Goal: Task Accomplishment & Management: Manage account settings

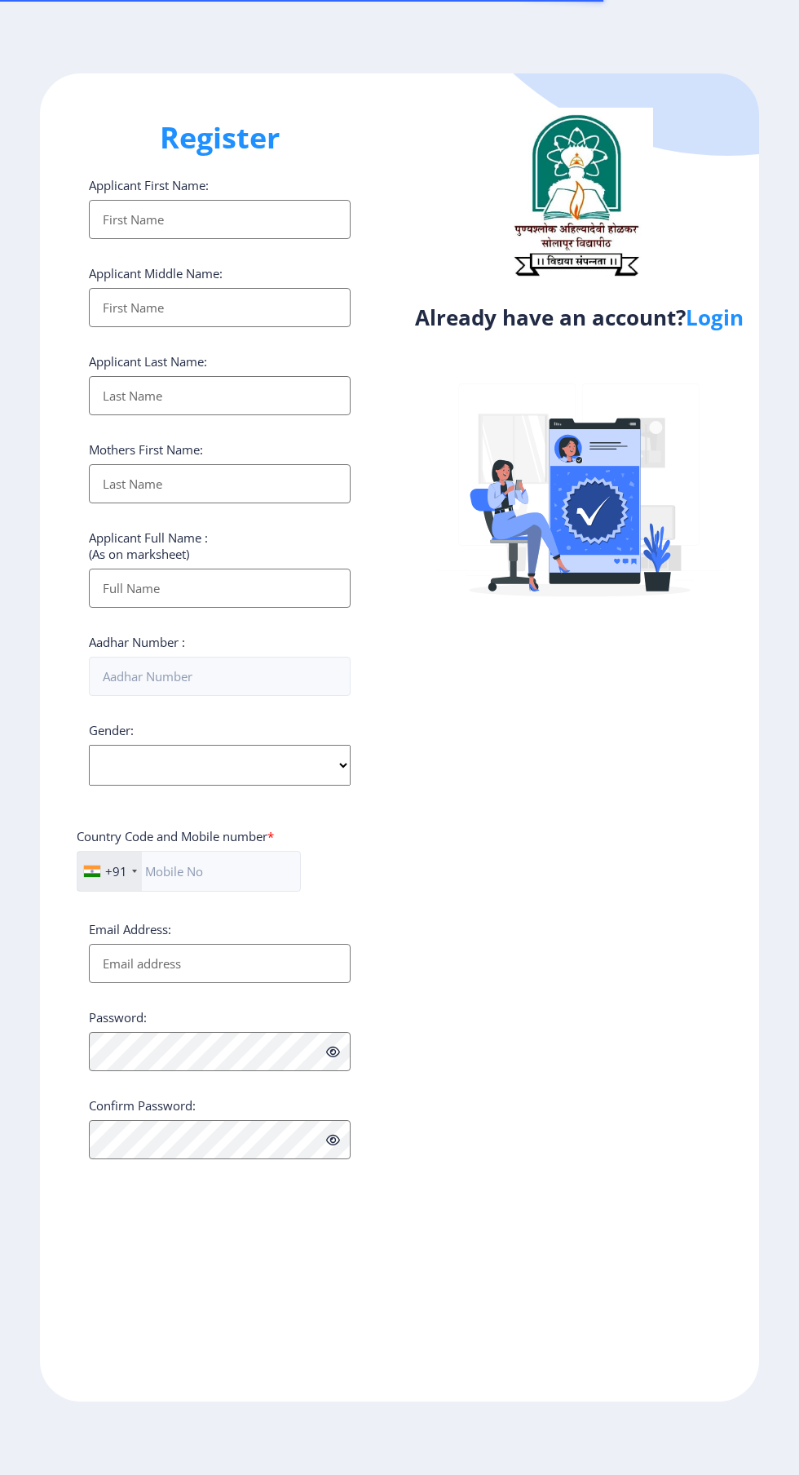
select select
click at [714, 327] on link "Login" at bounding box center [715, 317] width 58 height 29
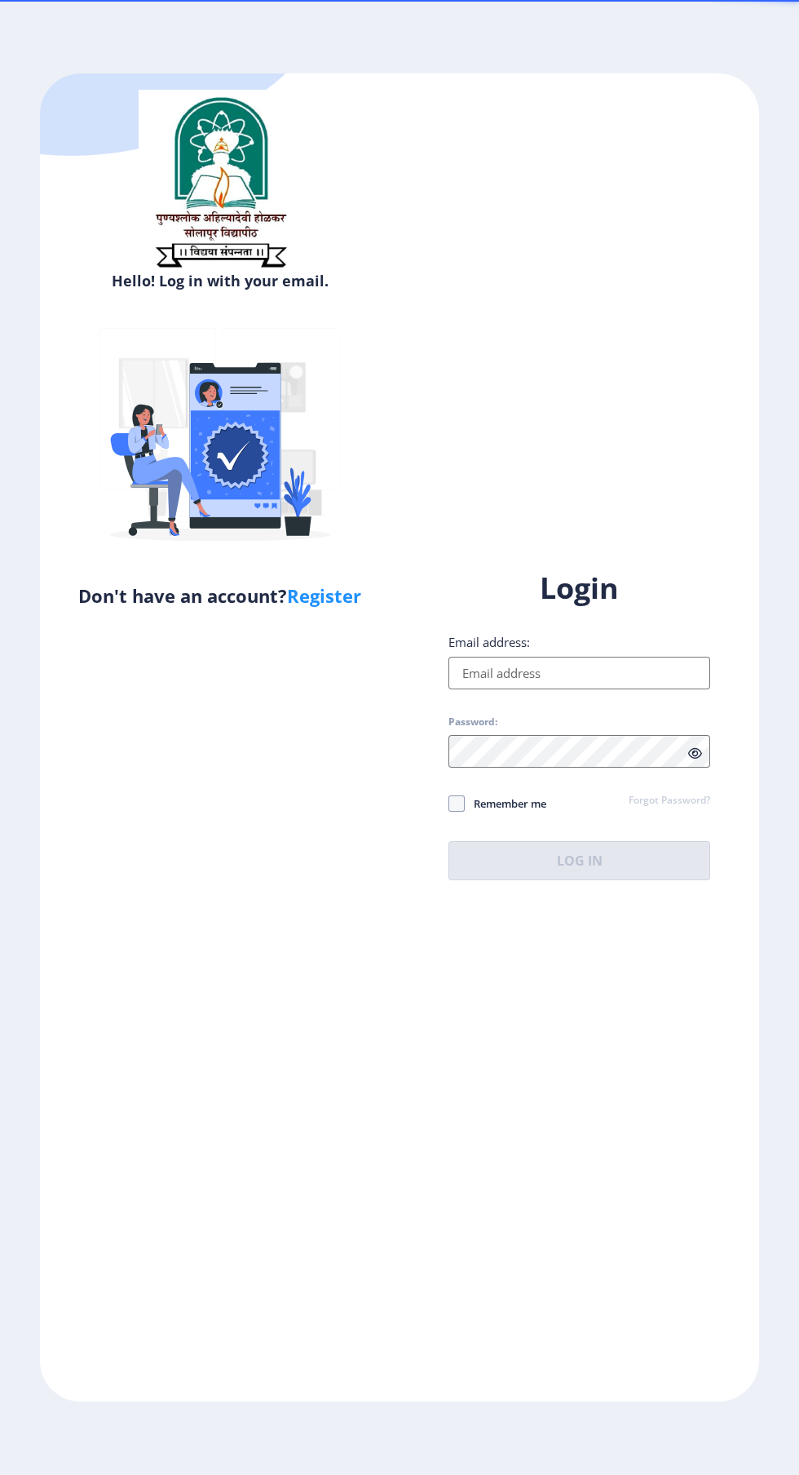
click at [575, 689] on input "Email address:" at bounding box center [580, 673] width 262 height 33
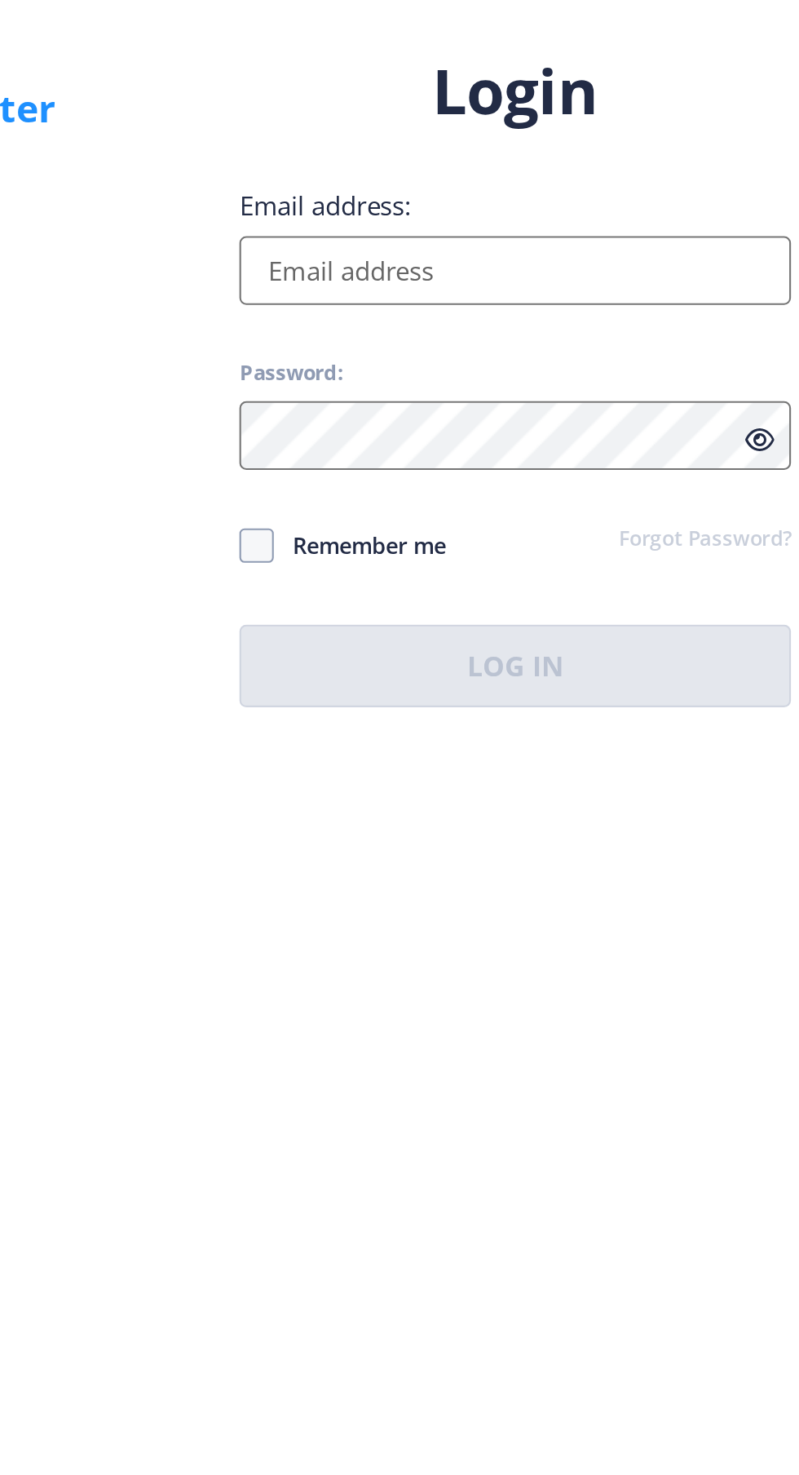
type input "[EMAIL_ADDRESS][DOMAIN_NAME]"
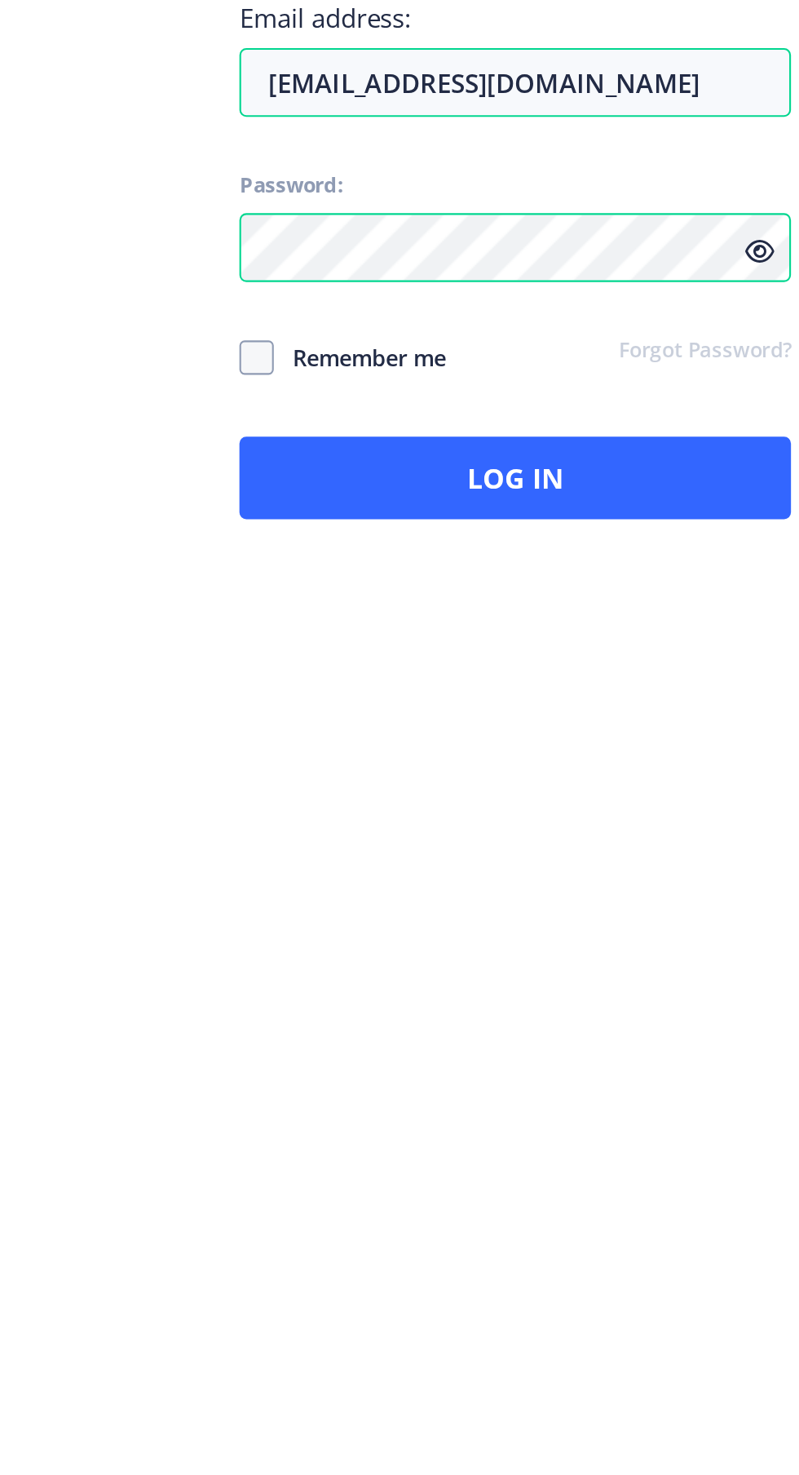
click at [464, 812] on span at bounding box center [457, 803] width 16 height 16
click at [449, 804] on input "Remember me" at bounding box center [449, 803] width 1 height 1
checkbox input "true"
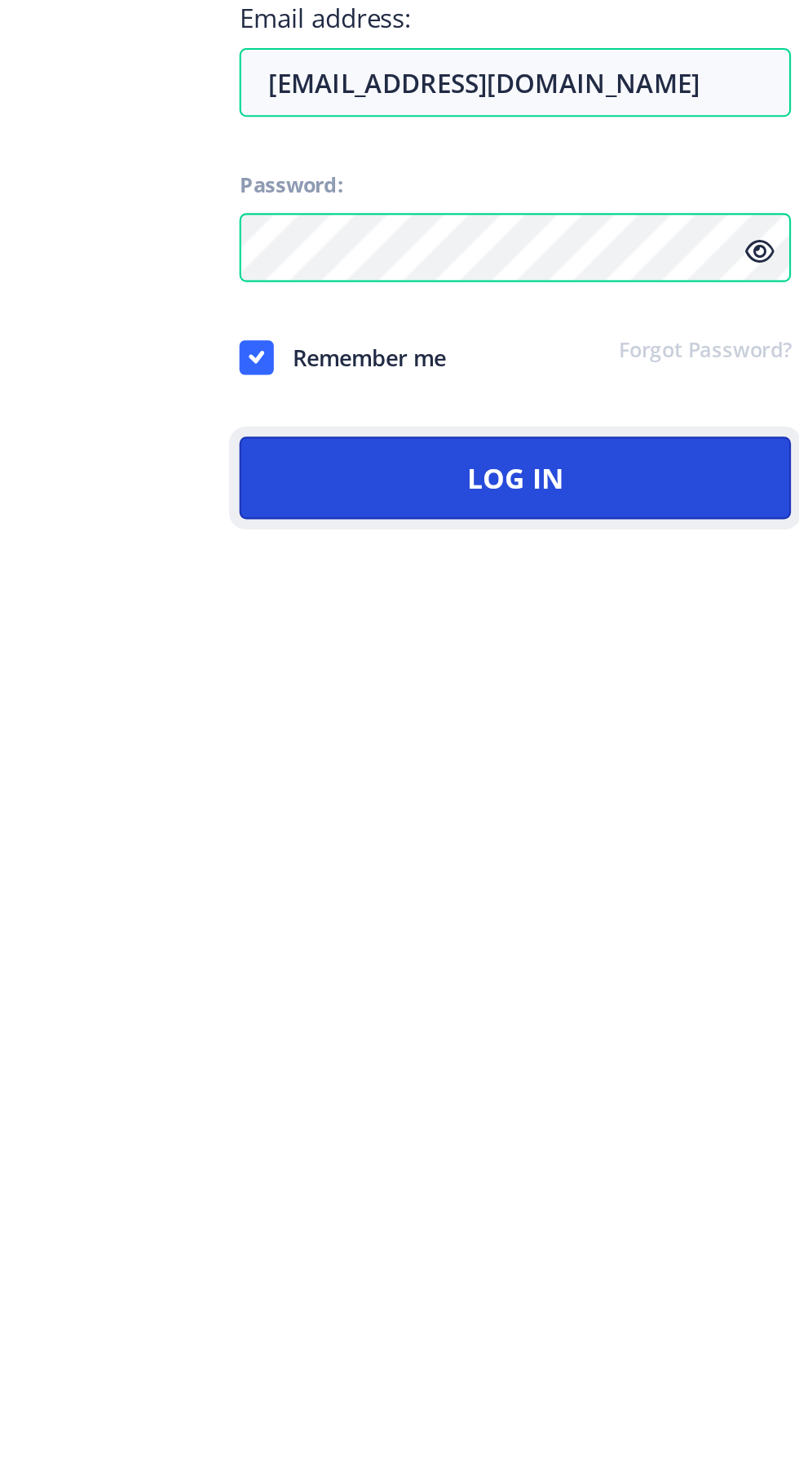
click at [527, 880] on button "Log In" at bounding box center [580, 860] width 262 height 39
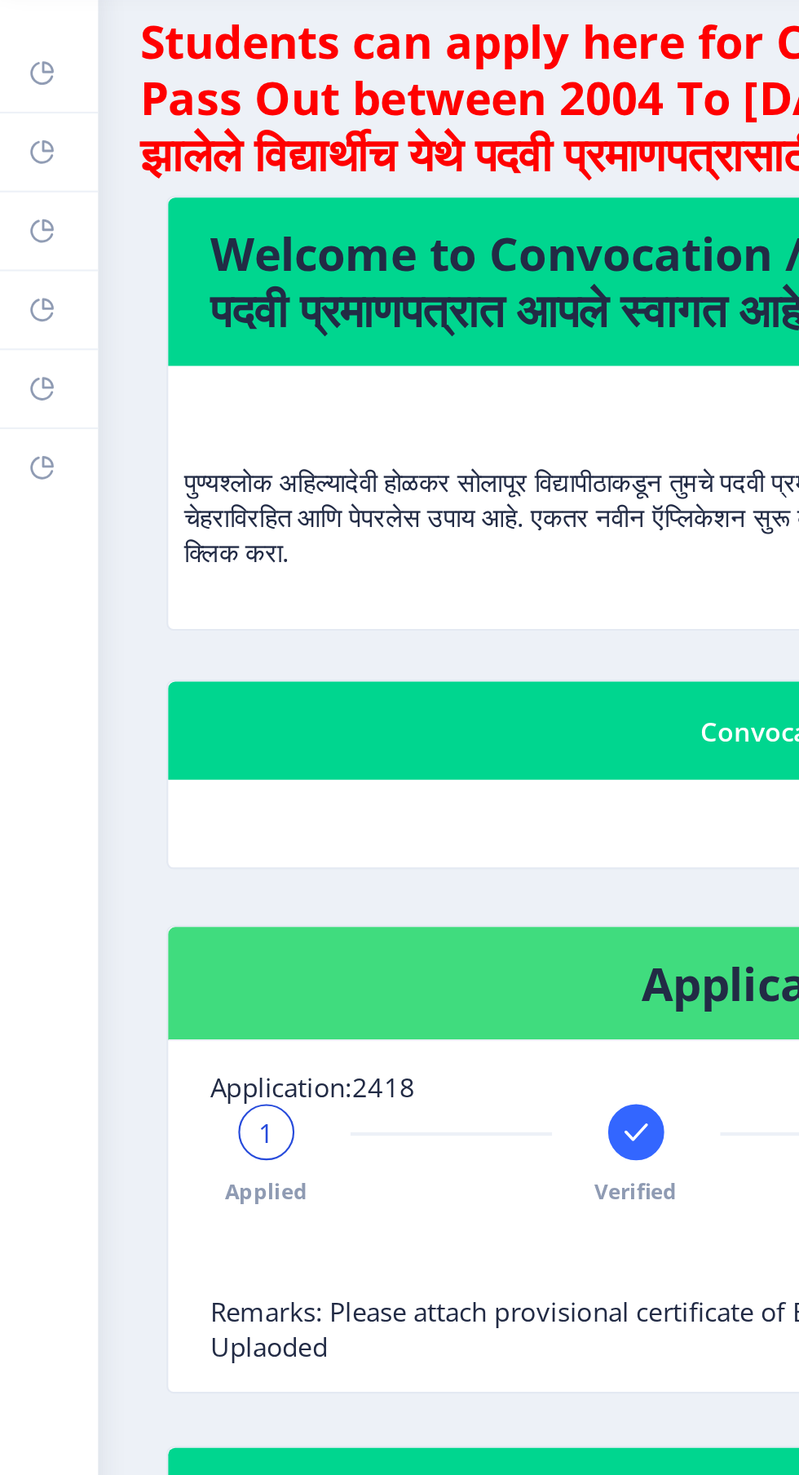
click at [24, 104] on rect at bounding box center [19, 109] width 13 height 13
click at [20, 145] on icon at bounding box center [23, 143] width 6 height 6
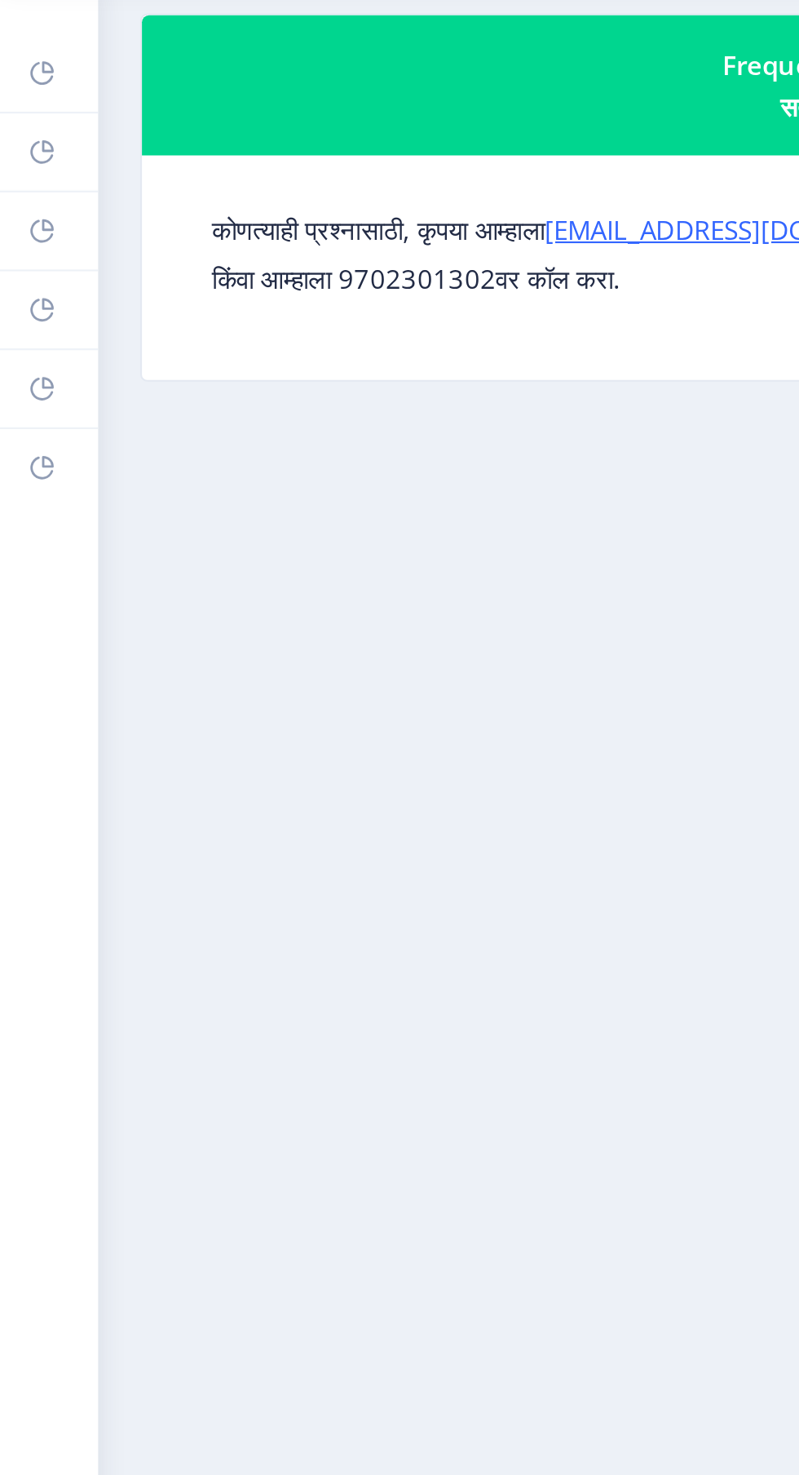
click at [28, 186] on link "Profile" at bounding box center [23, 183] width 46 height 36
select select
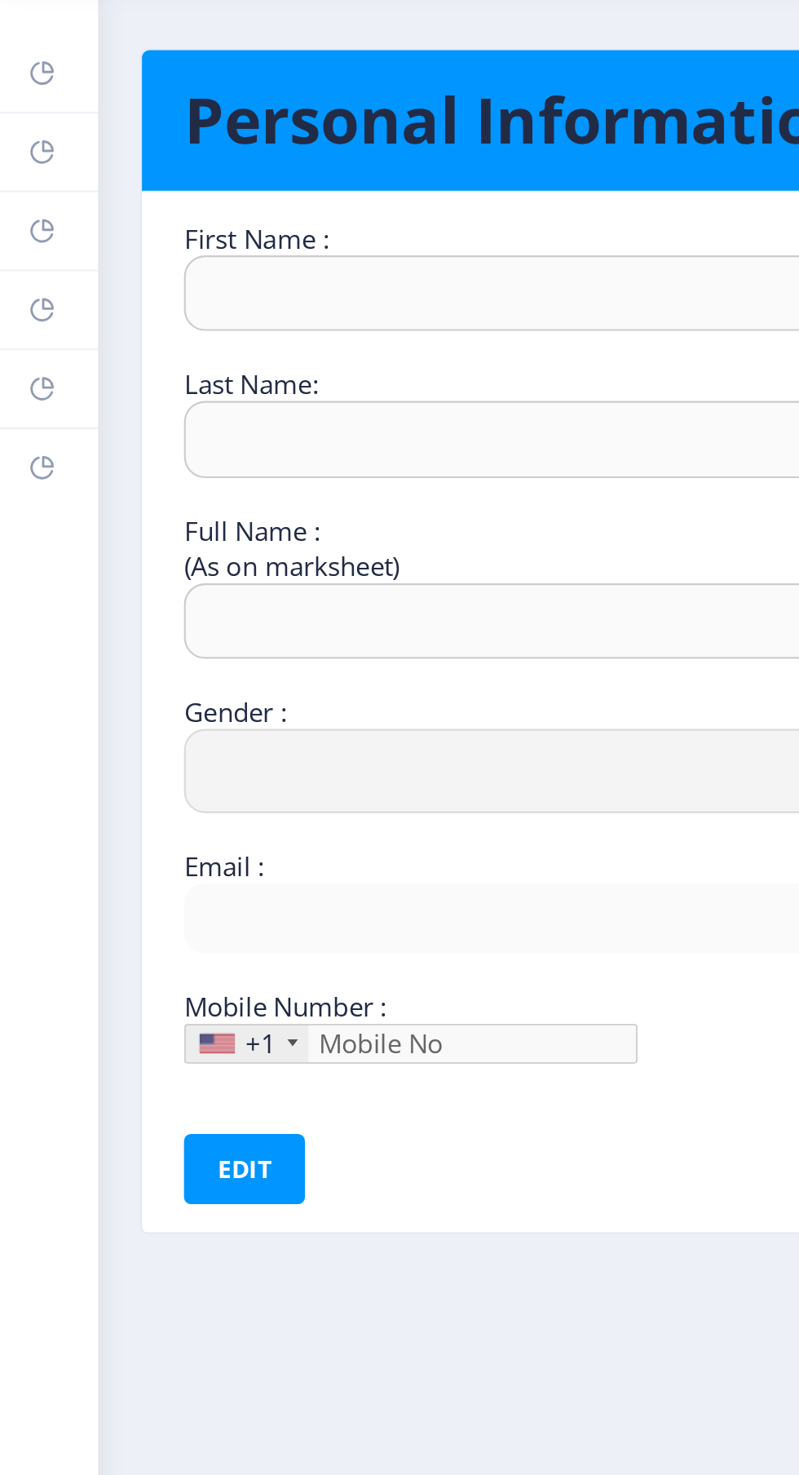
type input "[PERSON_NAME]"
type input "Tapise"
type input "Tapise [PERSON_NAME]"
select select "[DEMOGRAPHIC_DATA]"
type input "[EMAIL_ADDRESS][DOMAIN_NAME]"
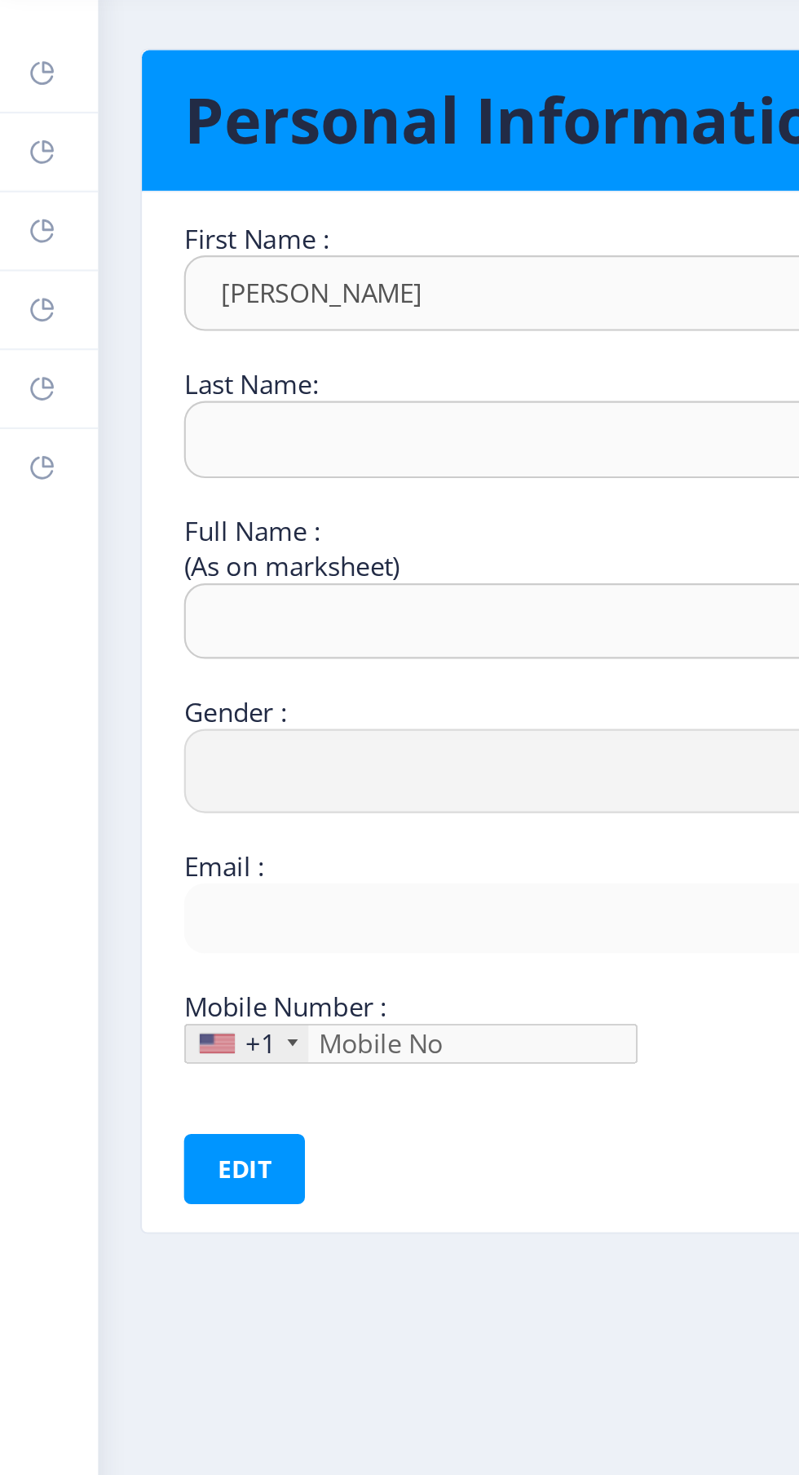
type input "8830960298"
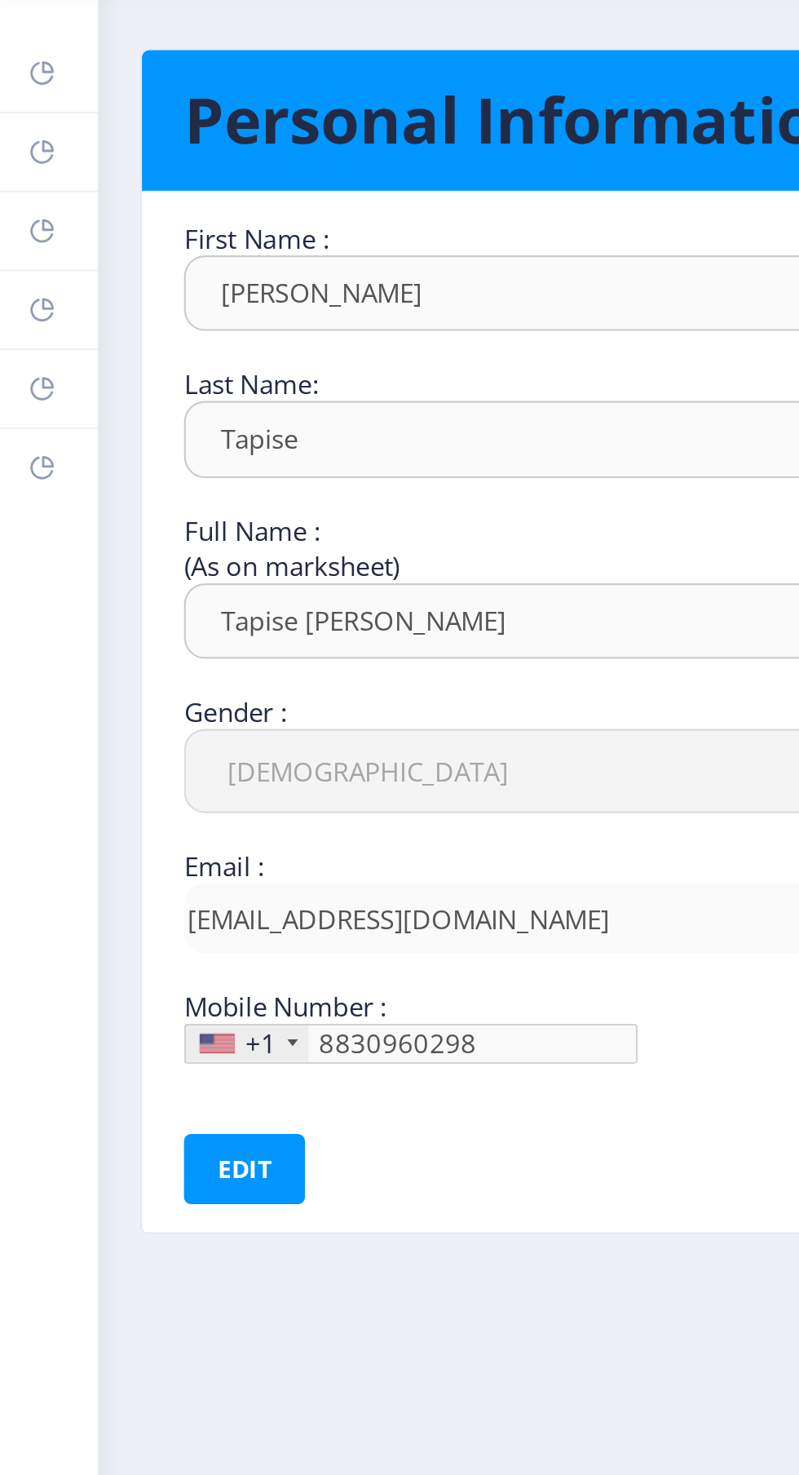
click at [16, 220] on rect at bounding box center [19, 219] width 13 height 13
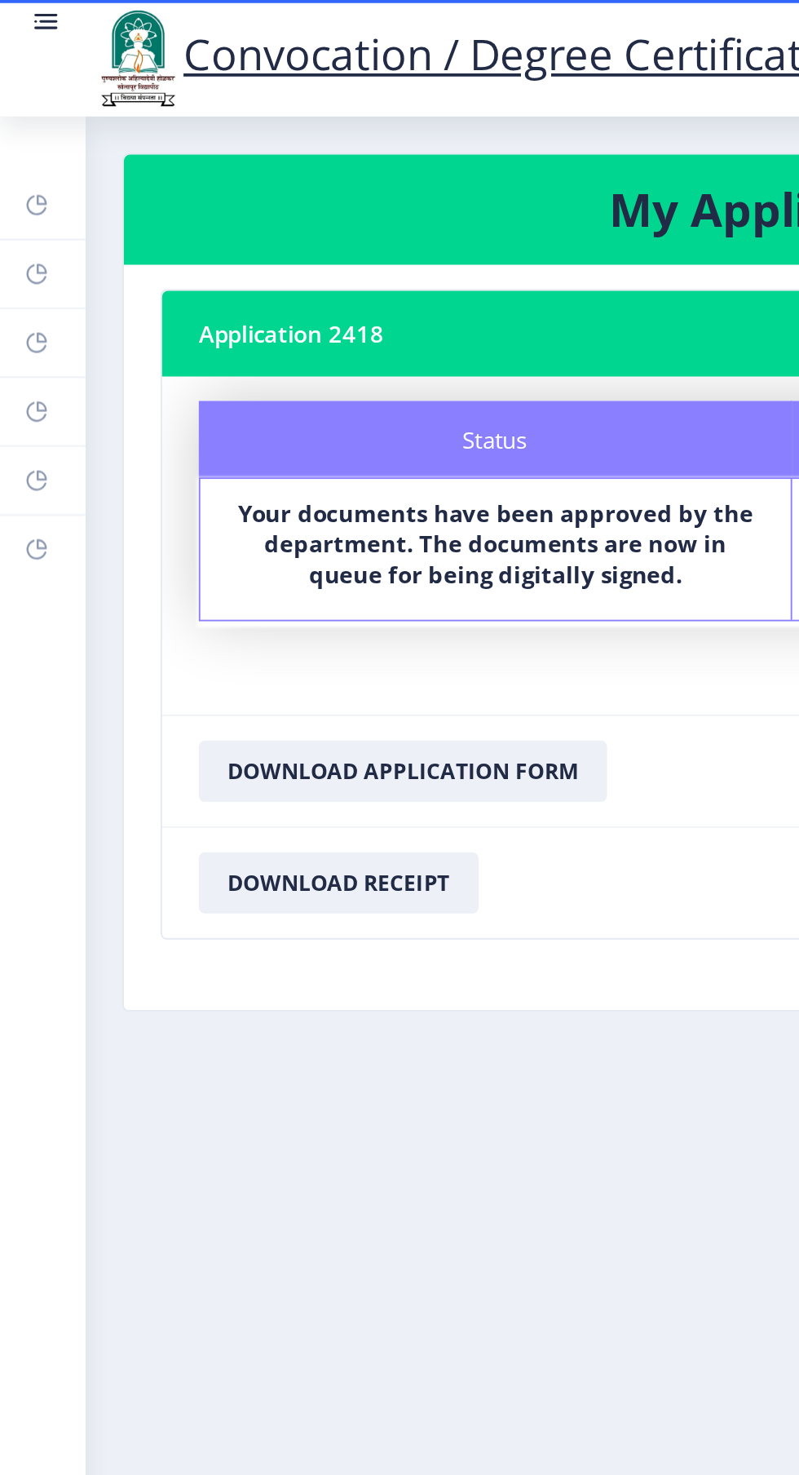
click at [9, 257] on link "Payment issue" at bounding box center [23, 256] width 46 height 36
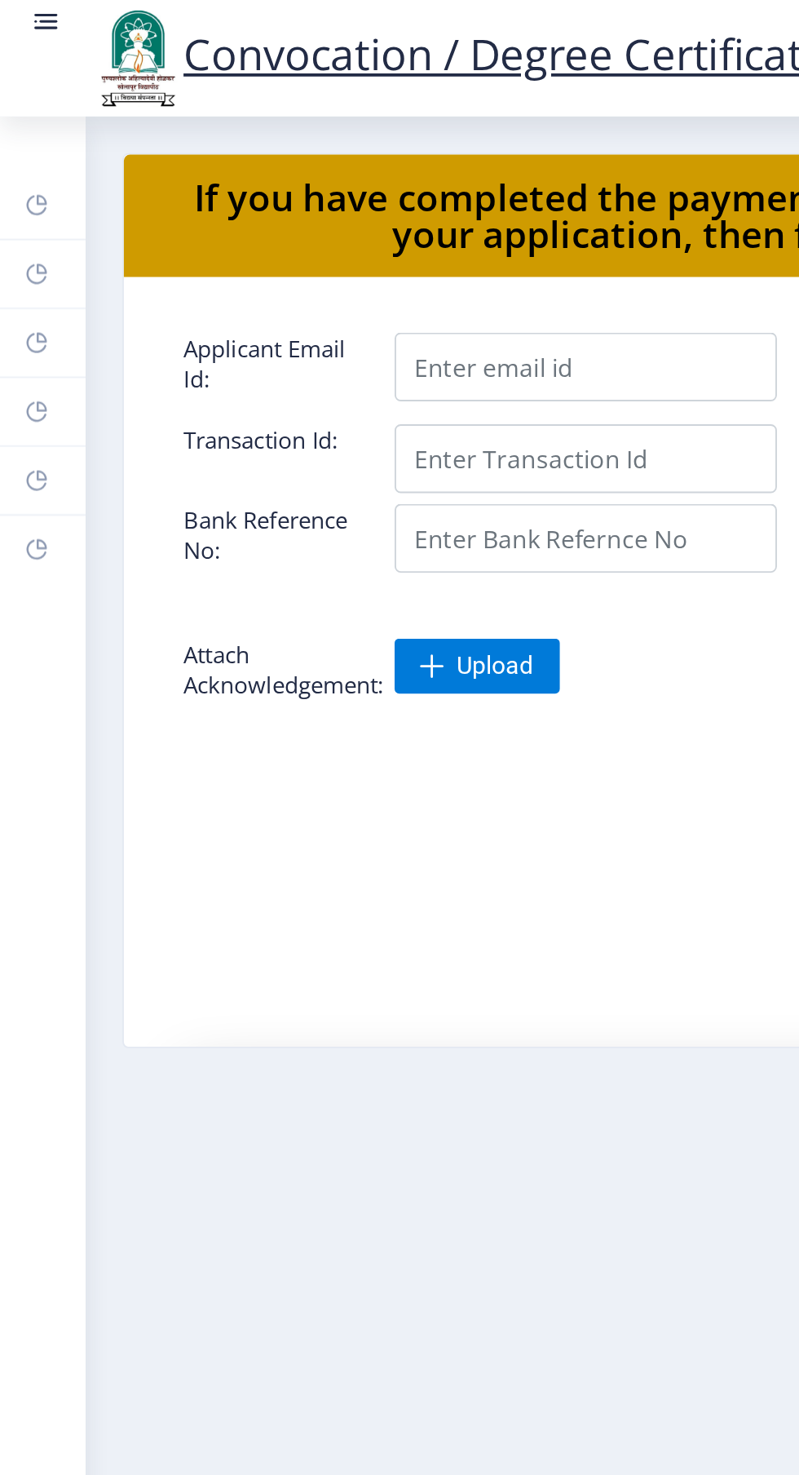
click at [19, 289] on rect at bounding box center [19, 292] width 13 height 13
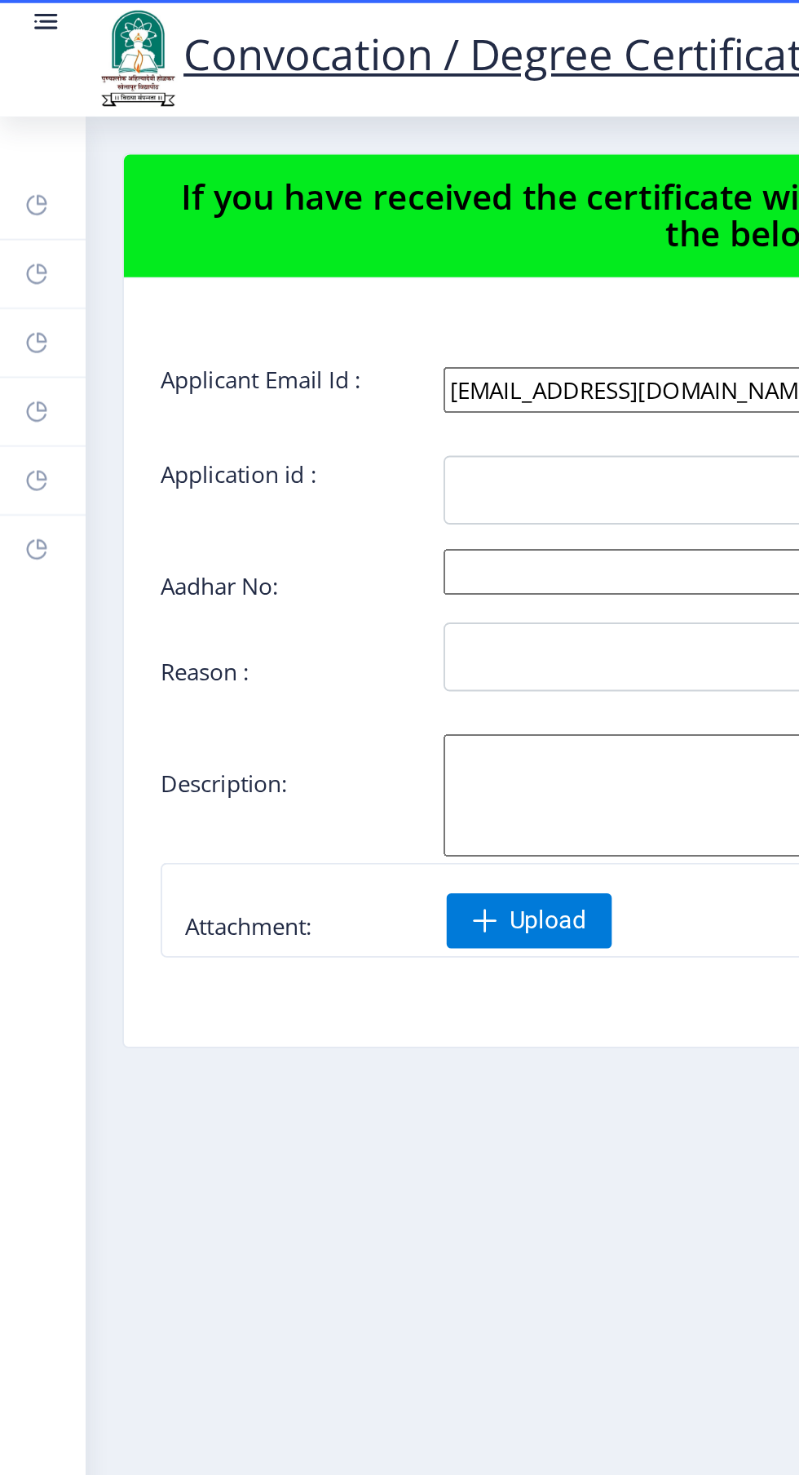
click at [20, 224] on icon at bounding box center [19, 220] width 11 height 11
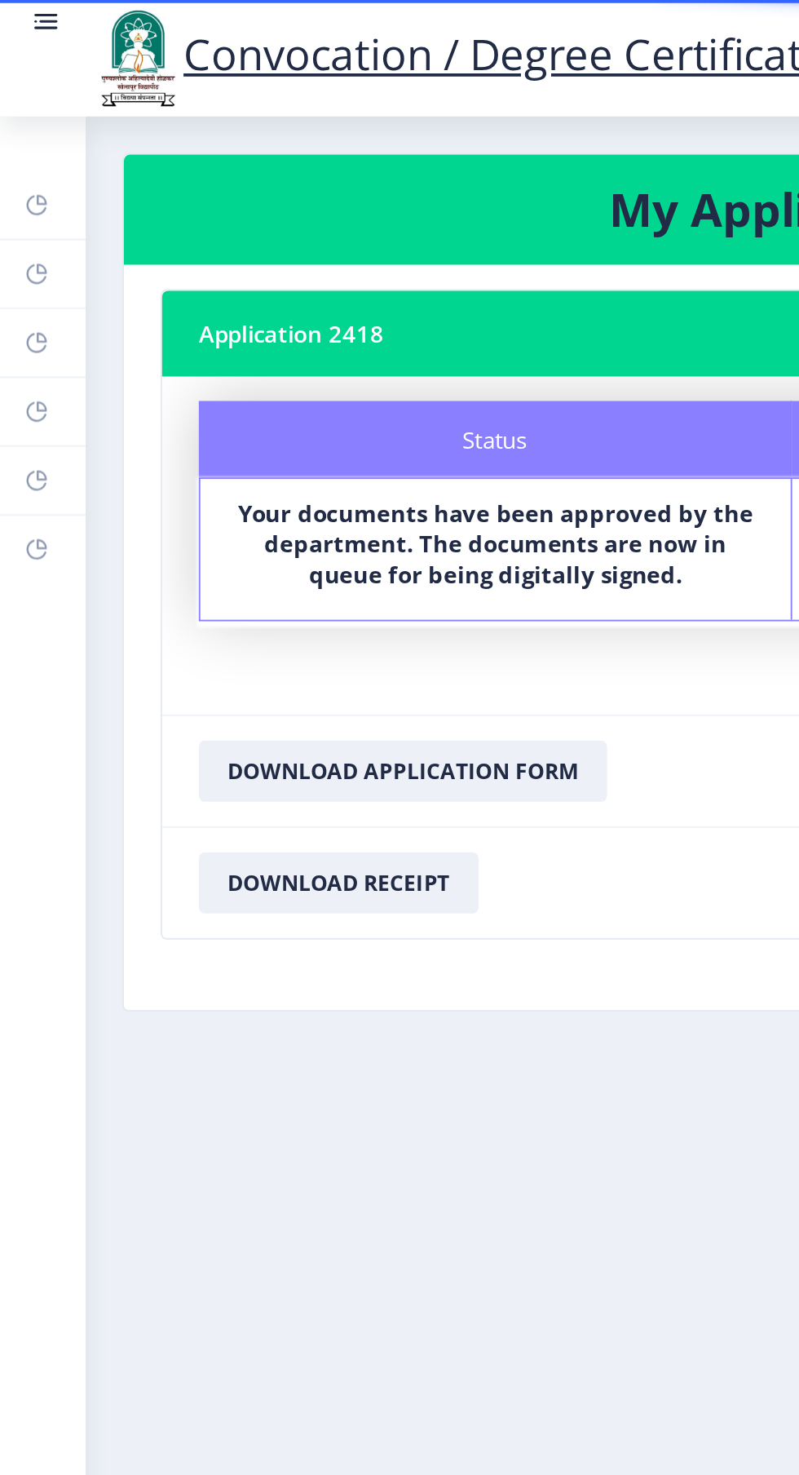
select select
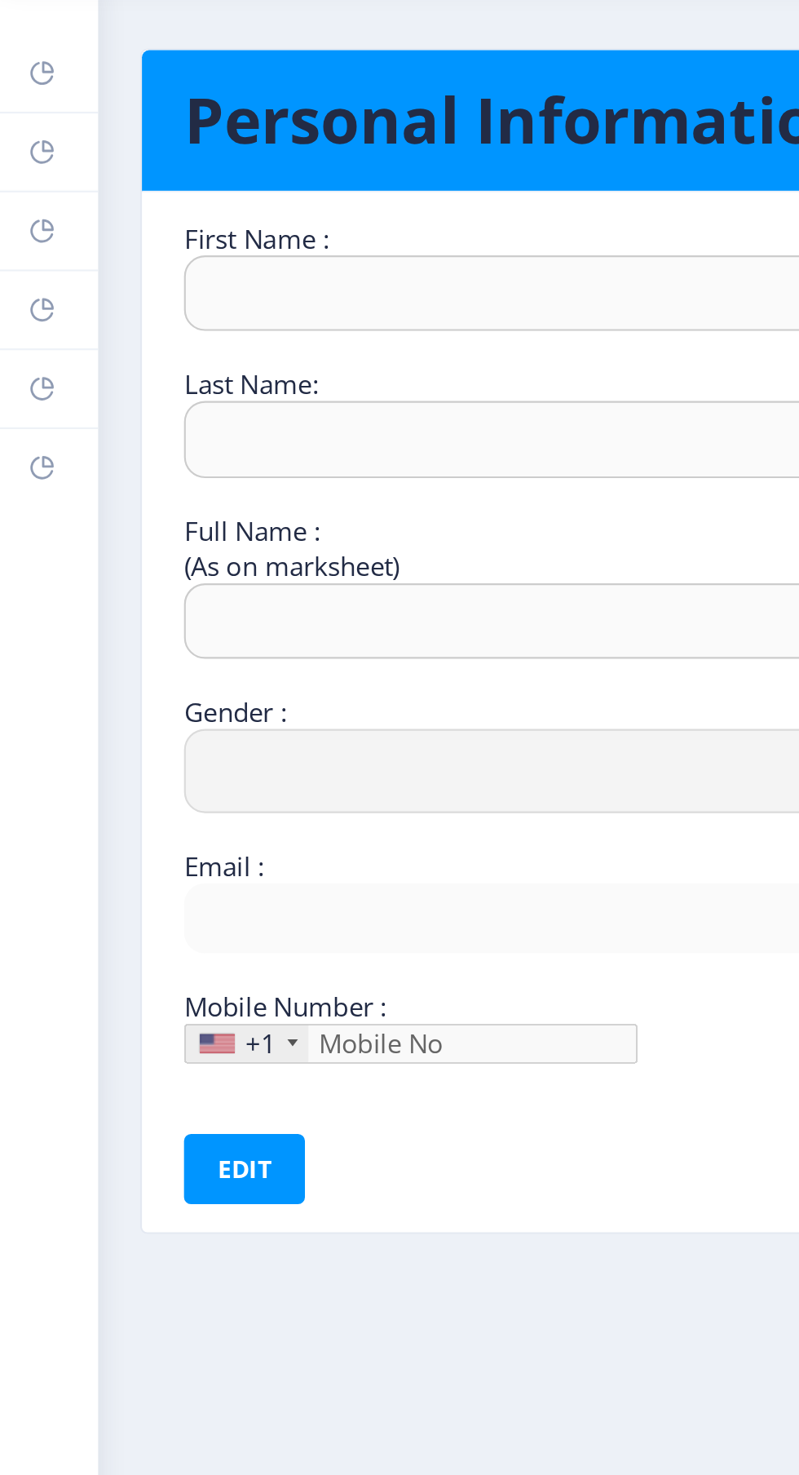
type input "[PERSON_NAME]"
type input "Tapise"
type input "Tapise [PERSON_NAME]"
select select "[DEMOGRAPHIC_DATA]"
type input "[EMAIL_ADDRESS][DOMAIN_NAME]"
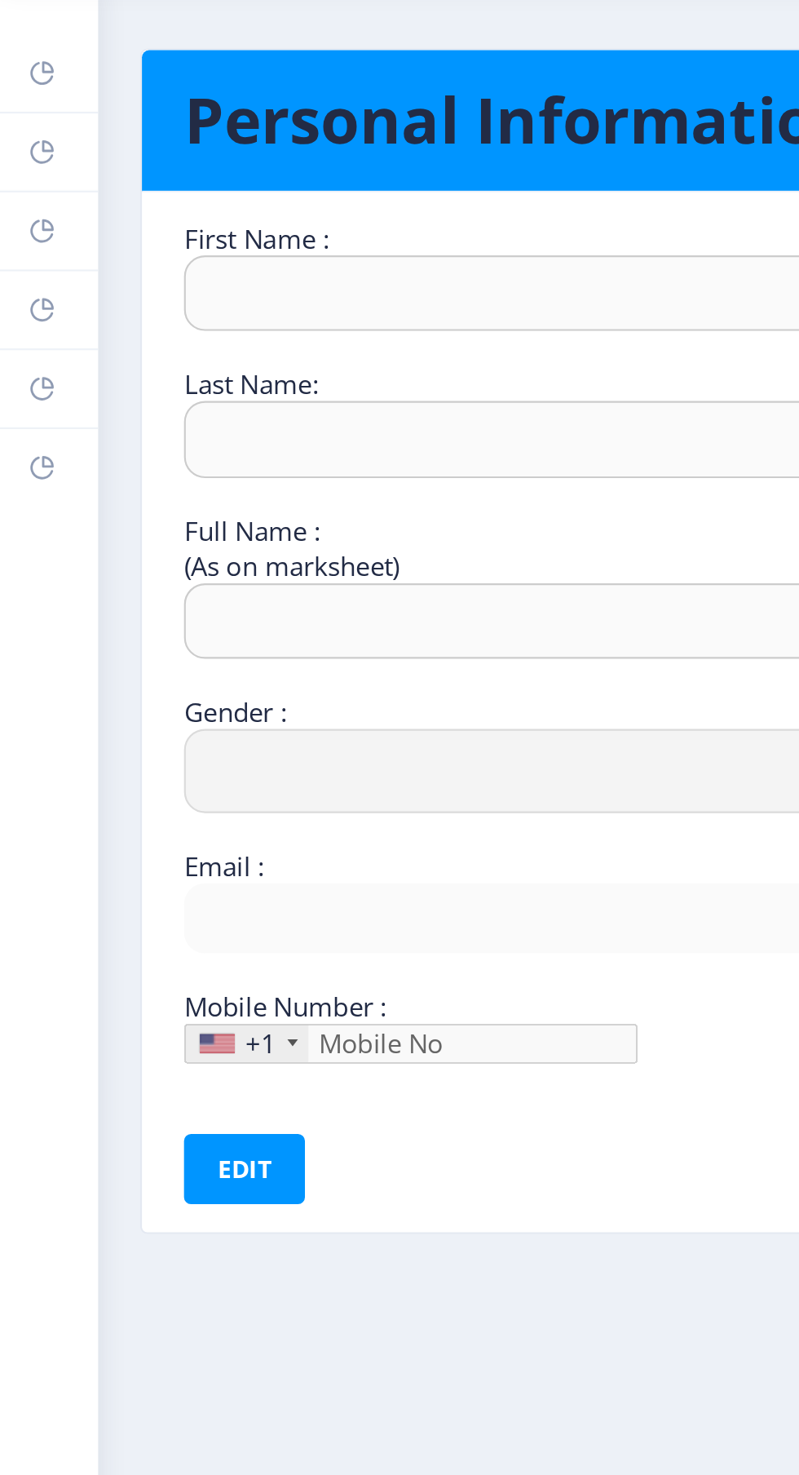
type input "8830960298"
